Goal: Task Accomplishment & Management: Manage account settings

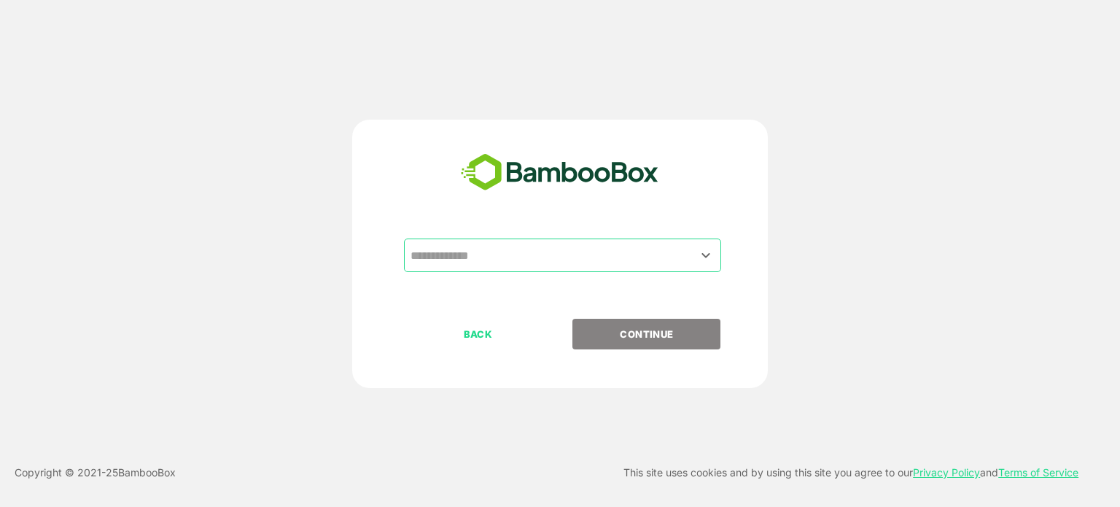
click at [652, 254] on input "text" at bounding box center [562, 255] width 311 height 28
click at [708, 251] on icon "Open" at bounding box center [706, 255] width 18 height 18
click at [648, 265] on input "text" at bounding box center [562, 255] width 311 height 28
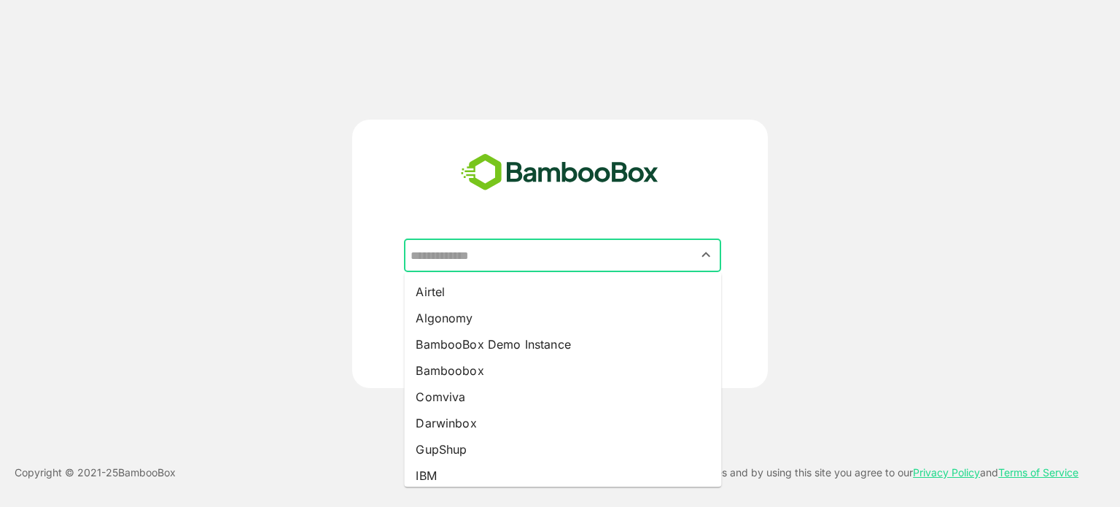
click at [618, 262] on input "text" at bounding box center [562, 255] width 311 height 28
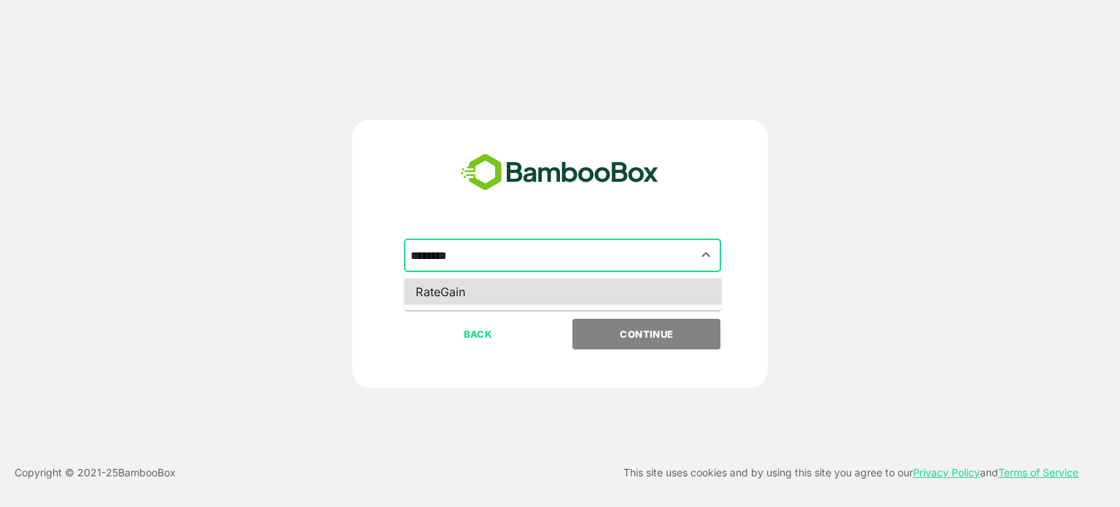
type input "********"
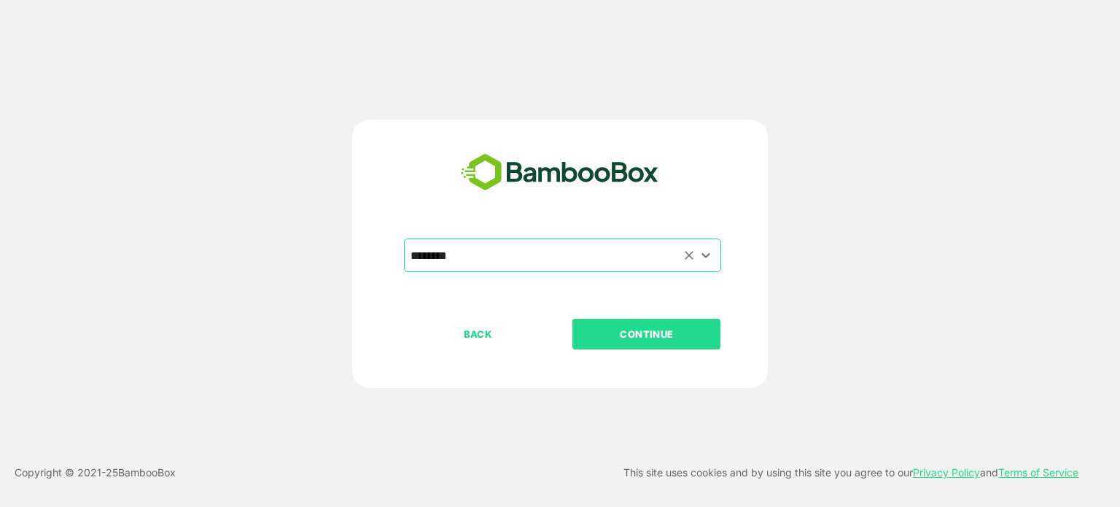
click at [572, 319] on button "CONTINUE" at bounding box center [646, 334] width 148 height 31
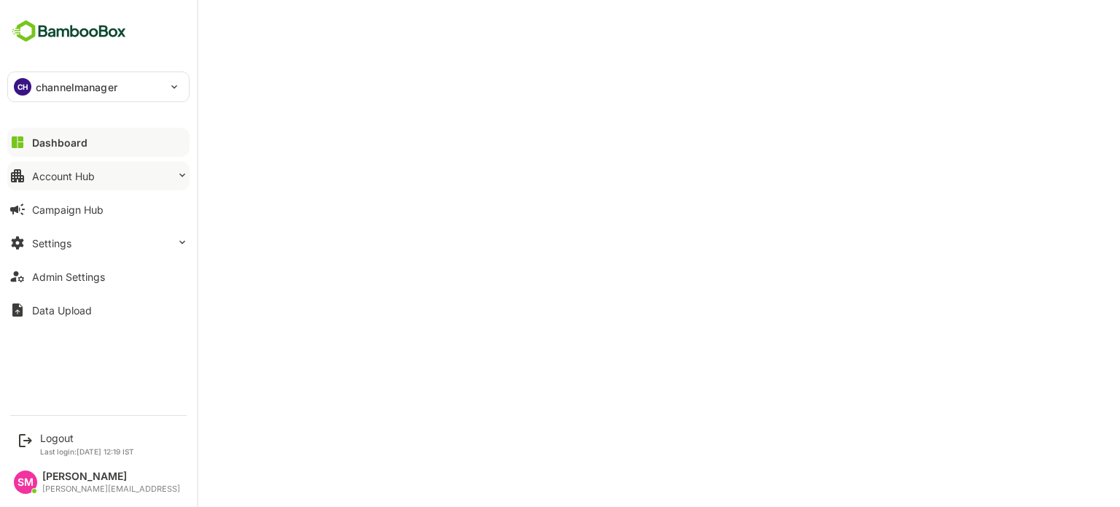
click at [58, 174] on div "Account Hub" at bounding box center [63, 176] width 63 height 12
click at [94, 168] on button "Account Hub" at bounding box center [98, 175] width 182 height 29
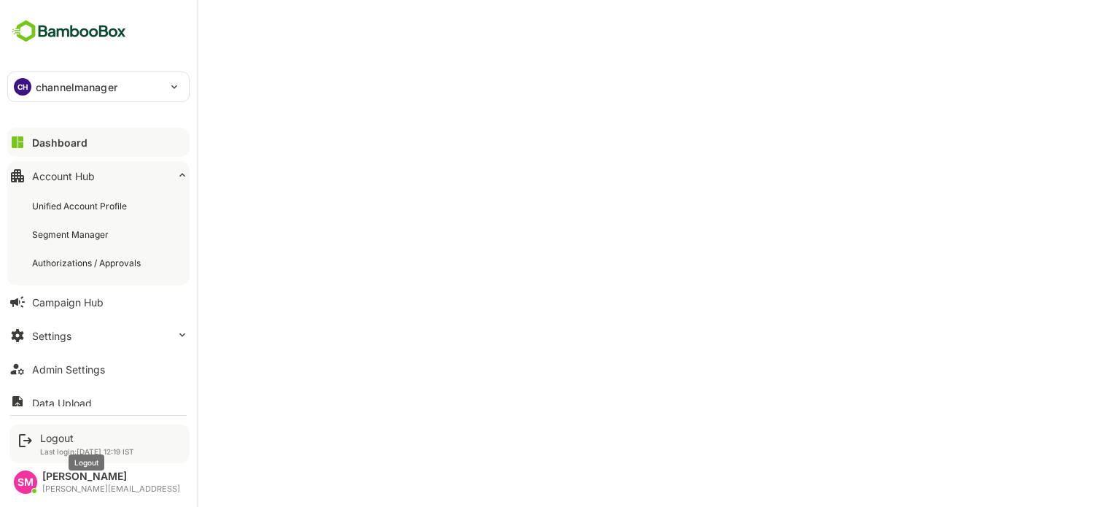
click at [85, 433] on div "Logout" at bounding box center [87, 438] width 94 height 12
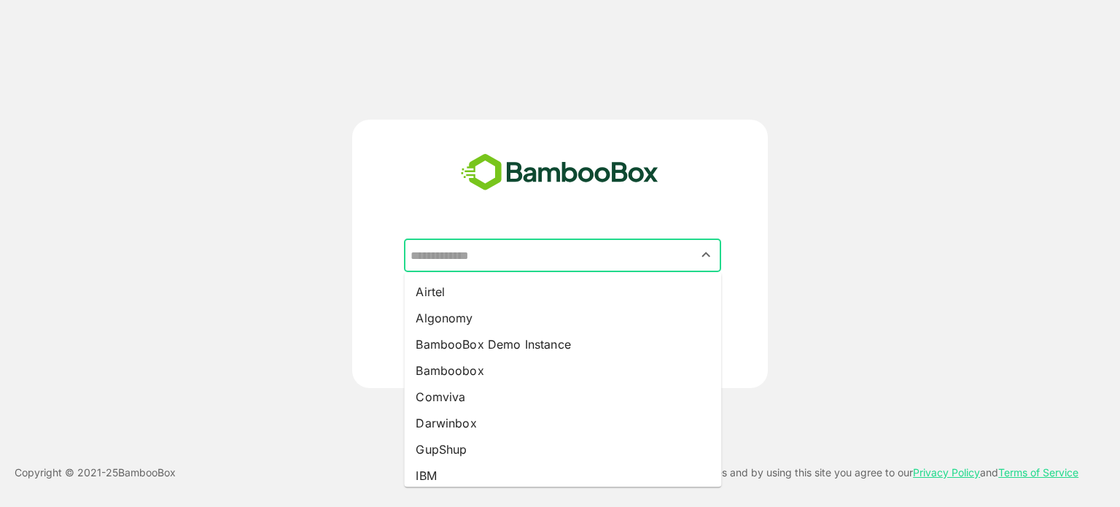
click at [531, 256] on input "text" at bounding box center [562, 255] width 311 height 28
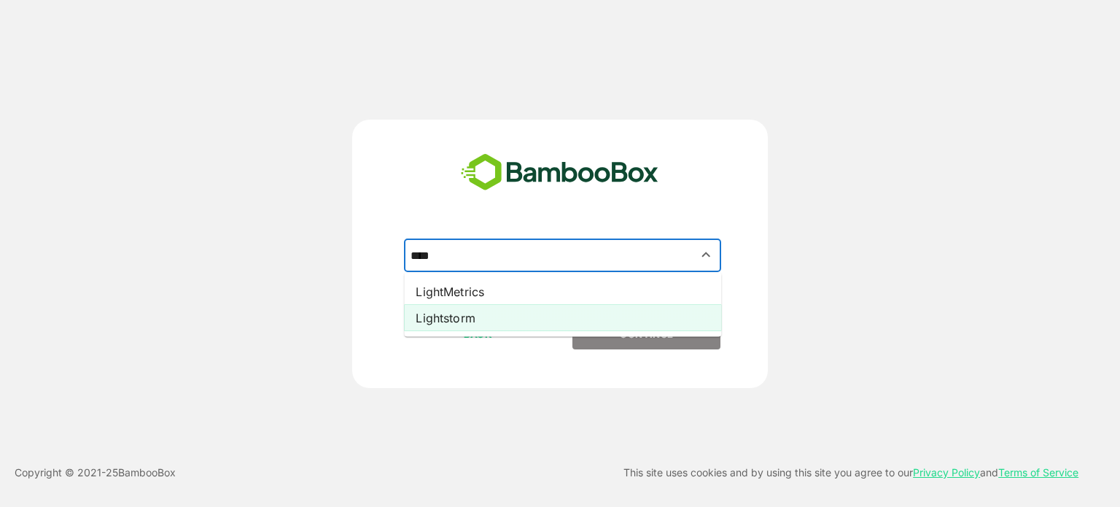
drag, startPoint x: 474, startPoint y: 323, endPoint x: 454, endPoint y: 319, distance: 20.7
click at [454, 319] on li "Lightstorm" at bounding box center [562, 318] width 317 height 26
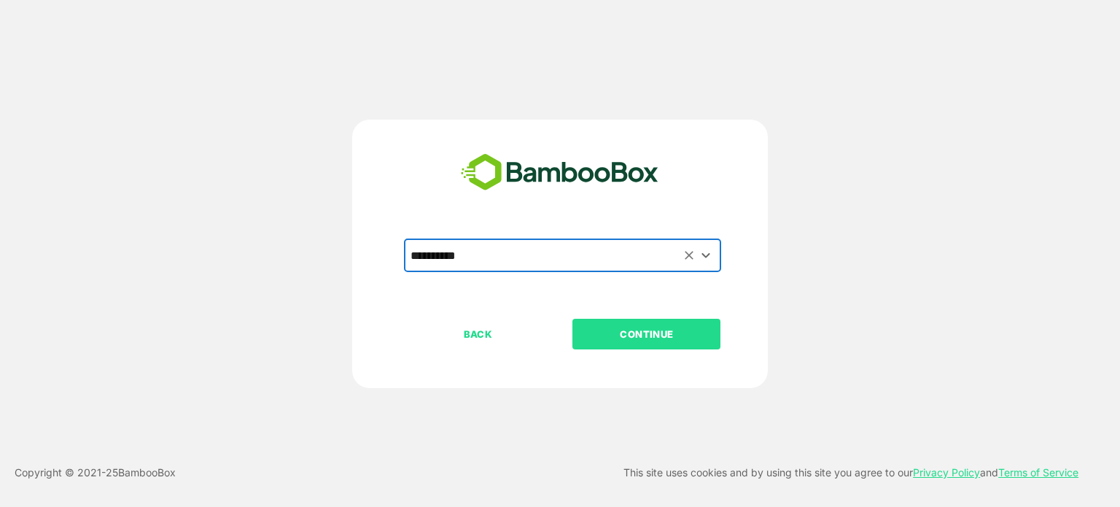
type input "**********"
click at [454, 319] on button "BACK" at bounding box center [478, 334] width 148 height 31
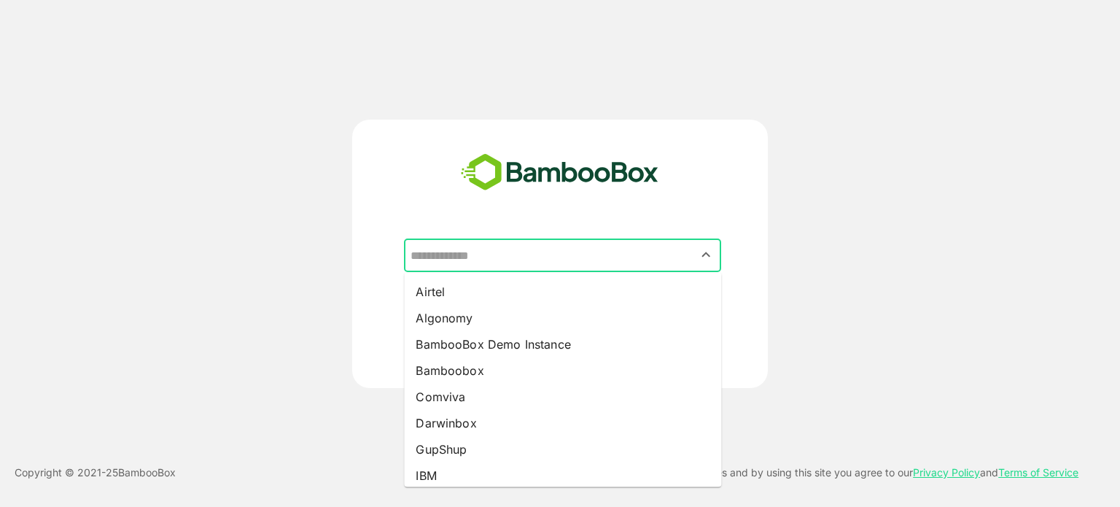
click at [547, 254] on input "text" at bounding box center [562, 255] width 311 height 28
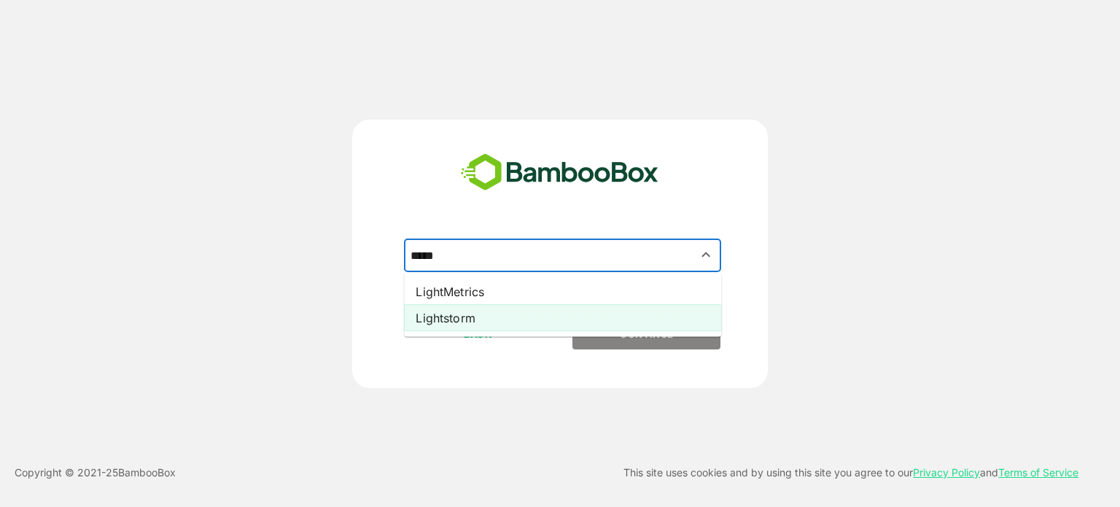
click at [471, 317] on li "Lightstorm" at bounding box center [562, 318] width 317 height 26
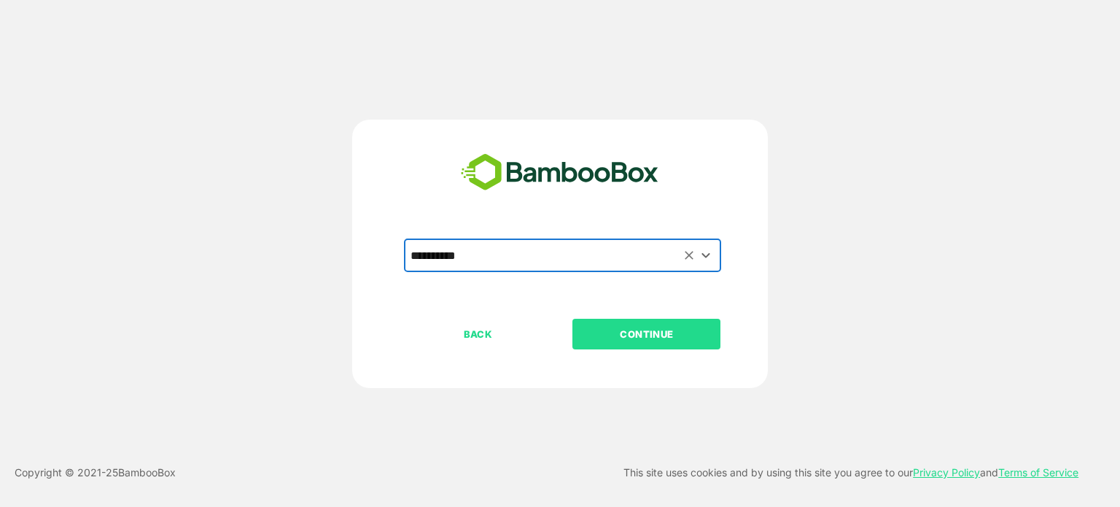
type input "**********"
click at [634, 340] on p "CONTINUE" at bounding box center [647, 334] width 146 height 16
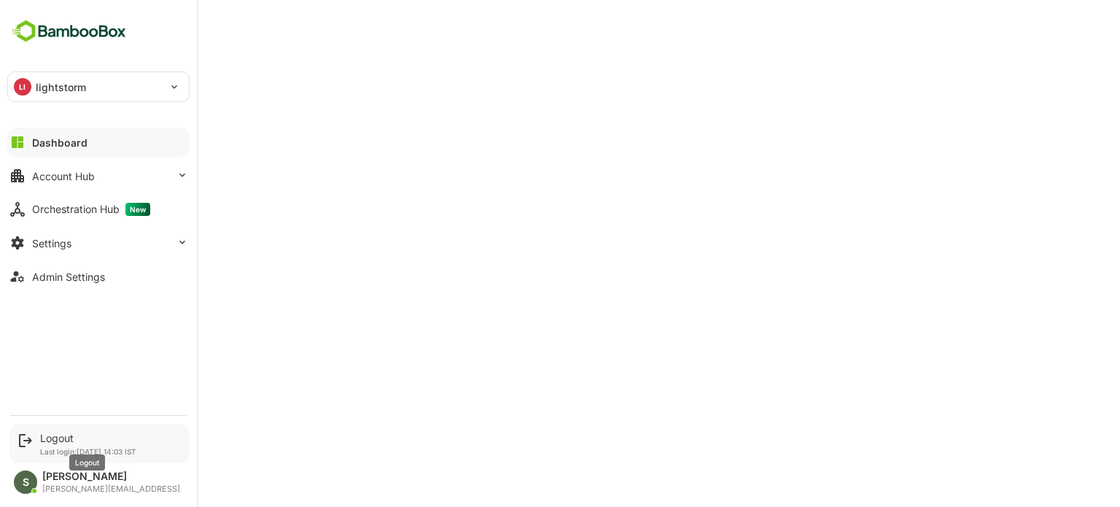
click at [69, 441] on div "Logout" at bounding box center [88, 438] width 96 height 12
